Goal: Find specific page/section: Find specific page/section

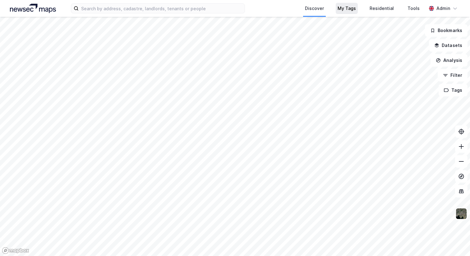
click at [355, 11] on div "My Tags" at bounding box center [347, 8] width 18 height 7
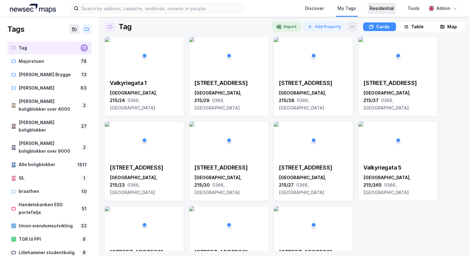
click at [383, 6] on div "Residential" at bounding box center [382, 8] width 24 height 7
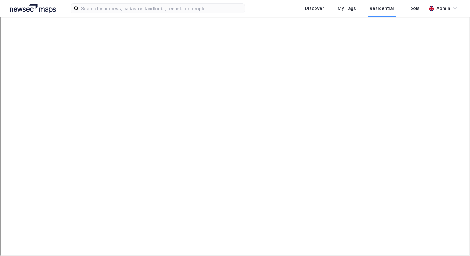
click at [49, 9] on img at bounding box center [33, 8] width 46 height 9
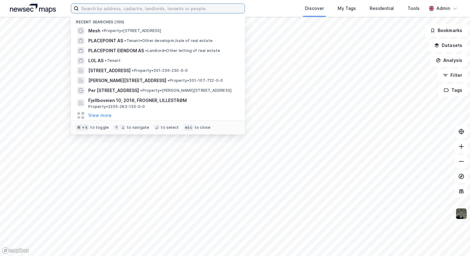
click at [112, 8] on input at bounding box center [162, 8] width 166 height 9
click at [261, 8] on div "Recent searches (100) Mesh • Property • [STREET_ADDRESS] • Tenant • Other devel…" at bounding box center [235, 8] width 470 height 17
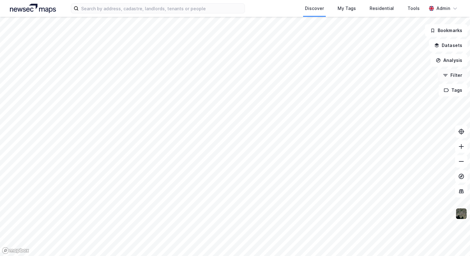
click at [448, 73] on icon "button" at bounding box center [445, 75] width 5 height 5
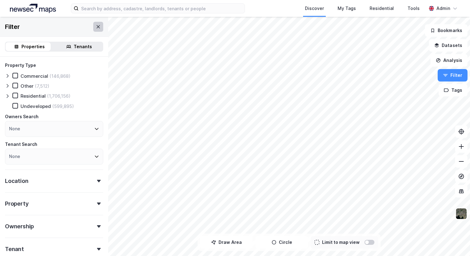
click at [93, 26] on button at bounding box center [98, 27] width 10 height 10
